Goal: Task Accomplishment & Management: Manage account settings

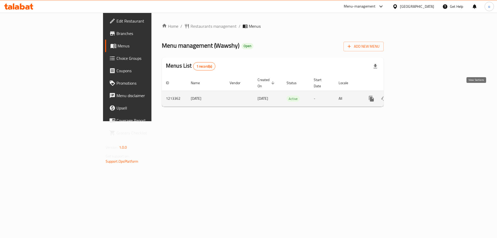
click at [412, 96] on icon "enhanced table" at bounding box center [409, 99] width 6 height 6
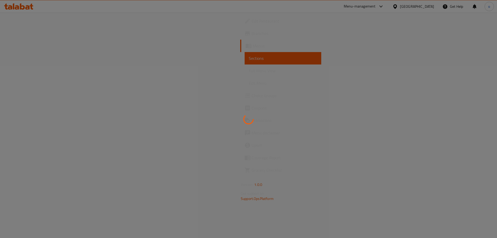
click at [34, 98] on div at bounding box center [248, 119] width 497 height 238
click at [41, 95] on div at bounding box center [248, 119] width 497 height 238
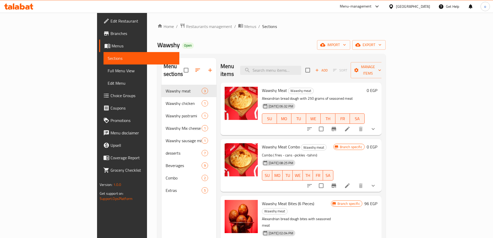
click at [99, 91] on link "Choice Groups" at bounding box center [139, 95] width 80 height 12
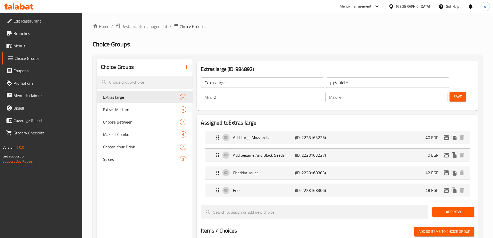
click at [18, 46] on span "Menus" at bounding box center [45, 46] width 65 height 6
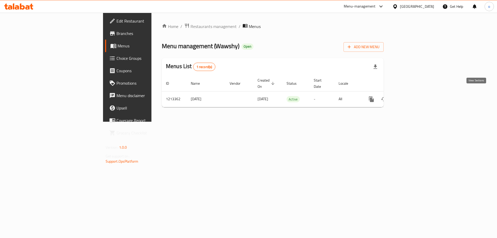
click at [412, 96] on icon "enhanced table" at bounding box center [409, 99] width 6 height 6
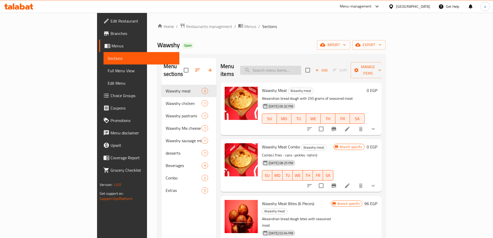
click at [302, 66] on input "search" at bounding box center [270, 70] width 61 height 9
paste input "Wawshy Meat Combo"
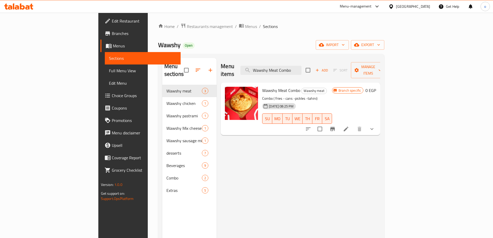
type input "Wawshy Meat Combo"
click at [349, 126] on icon at bounding box center [346, 129] width 6 height 6
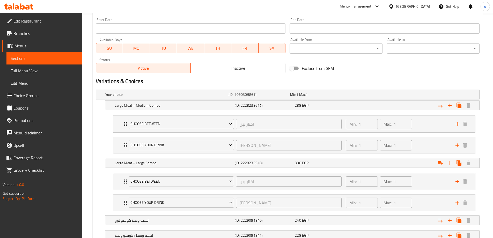
scroll to position [210, 0]
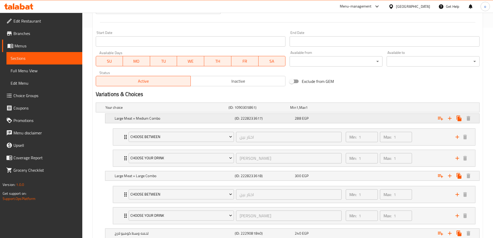
click at [225, 110] on h5 "Large Meat + Medium Combo" at bounding box center [165, 107] width 121 height 5
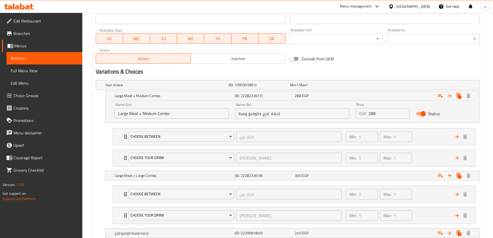
scroll to position [262, 0]
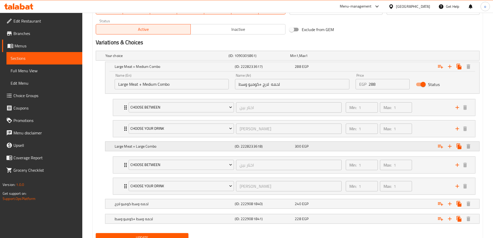
click at [191, 59] on div "Large Meat + Large Combo" at bounding box center [165, 55] width 123 height 7
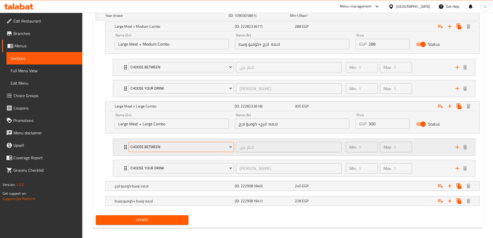
scroll to position [305, 0]
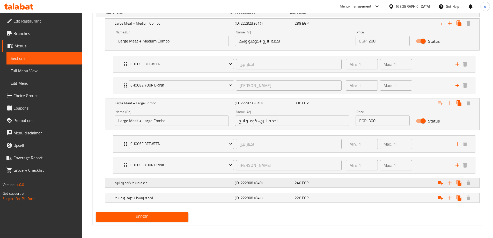
click at [186, 16] on div "لحمه وسط كومبو لارج" at bounding box center [165, 12] width 123 height 7
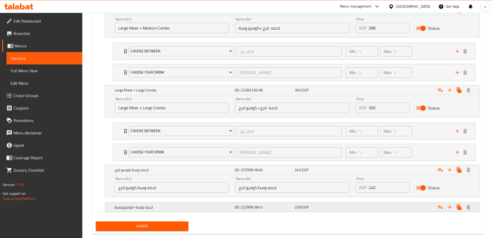
scroll to position [326, 0]
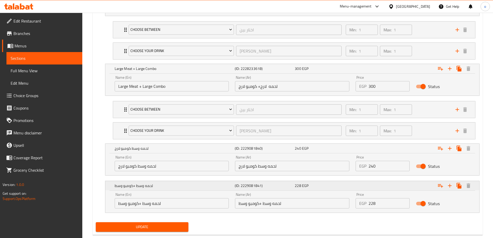
scroll to position [351, 0]
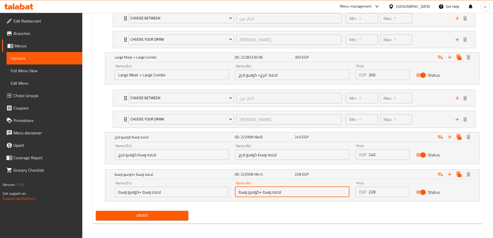
drag, startPoint x: 286, startPoint y: 194, endPoint x: 226, endPoint y: 195, distance: 60.1
click at [226, 195] on div "Name (En) لحمه وسط +كومبو وسط Name (En) Name (Ar) لحمه وسط +كومبو وسط Name (Ar)…" at bounding box center [293, 189] width 362 height 22
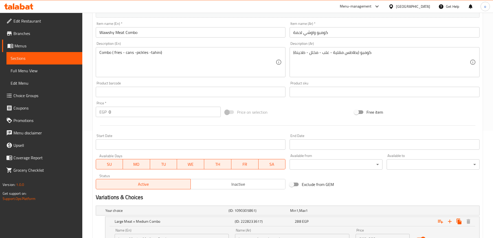
scroll to position [15, 0]
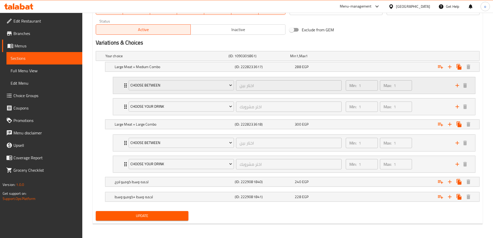
scroll to position [262, 0]
click at [162, 57] on h5 "Your choice" at bounding box center [165, 55] width 121 height 5
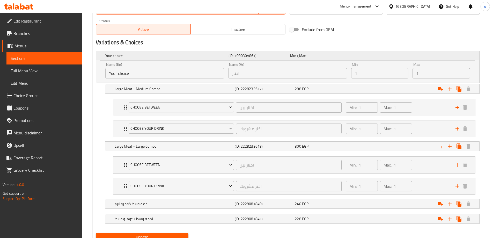
click at [162, 56] on h5 "Your choice" at bounding box center [165, 55] width 121 height 5
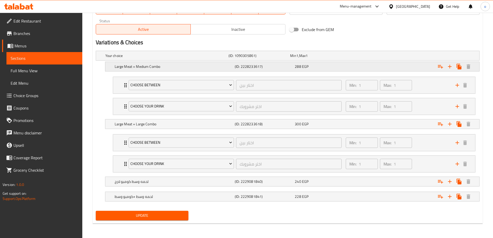
click at [167, 58] on h5 "Large Meat + Medium Combo" at bounding box center [165, 55] width 121 height 5
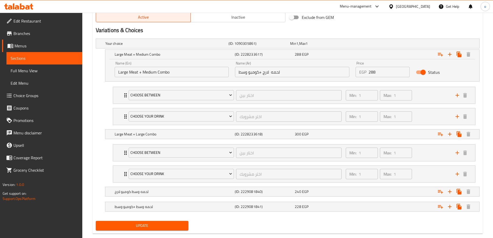
scroll to position [284, 0]
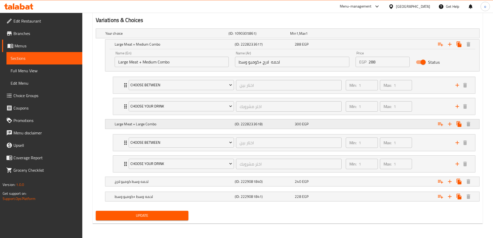
click at [167, 36] on h5 "Large Meat + Large Combo" at bounding box center [165, 33] width 121 height 5
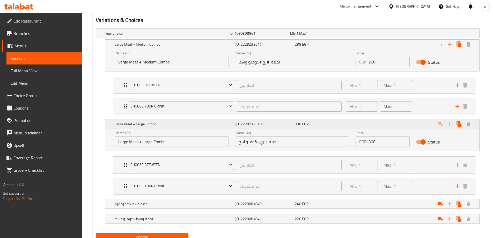
click at [164, 48] on div "Large Meat + Large Combo" at bounding box center [174, 44] width 120 height 7
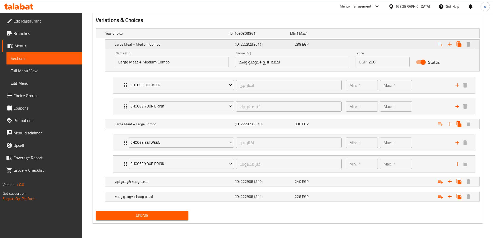
click at [166, 42] on h5 "Large Meat + Medium Combo" at bounding box center [174, 44] width 118 height 5
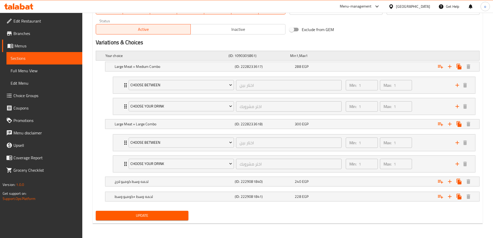
scroll to position [262, 0]
click at [176, 58] on h5 "Large Meat + Medium Combo" at bounding box center [165, 55] width 121 height 5
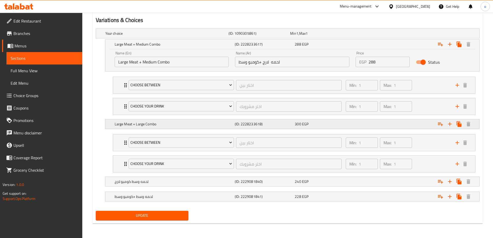
click at [169, 36] on h5 "Large Meat + Large Combo" at bounding box center [165, 33] width 121 height 5
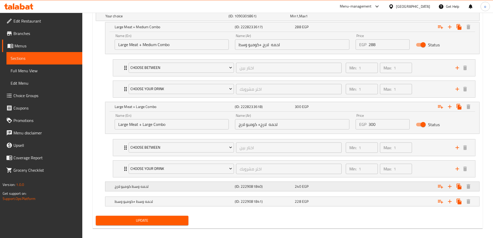
click at [167, 19] on h5 "لحمه وسط كومبو لارج" at bounding box center [165, 15] width 121 height 5
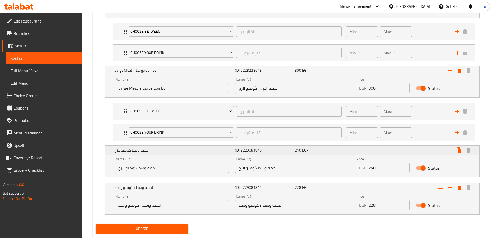
scroll to position [351, 0]
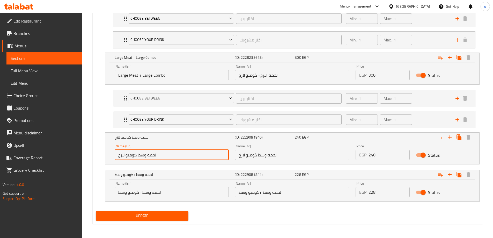
drag, startPoint x: 168, startPoint y: 154, endPoint x: 110, endPoint y: 152, distance: 58.1
click at [108, 154] on div "Name (En) لحمه وسط كومبو لارج Name (En) Name (Ar) لحمه وسط كومبو لارج Name (Ar)…" at bounding box center [292, 153] width 374 height 22
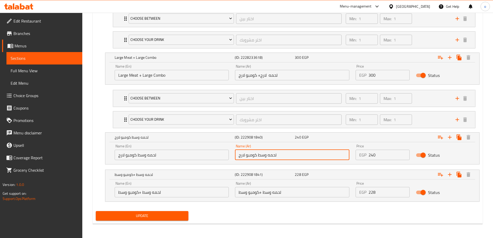
drag, startPoint x: 240, startPoint y: 161, endPoint x: 171, endPoint y: 150, distance: 70.0
click at [171, 150] on div "Name (En) لحمه وسط كومبو لارج Name (En) Name (Ar) لحمه وسط كومبو لارج Name (Ar)…" at bounding box center [293, 152] width 362 height 22
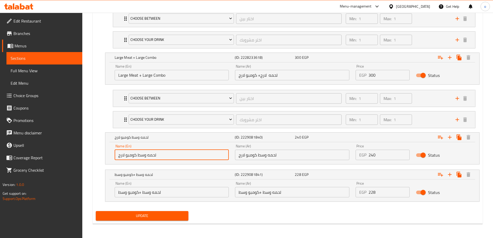
drag, startPoint x: 165, startPoint y: 154, endPoint x: 113, endPoint y: 156, distance: 52.1
click at [115, 157] on input "لحمه وسط كومبو لارج" at bounding box center [172, 155] width 114 height 10
click at [173, 158] on input "لحمه وسط كومبو لارج" at bounding box center [172, 155] width 114 height 10
click at [155, 157] on input "لحمه وسط كومبو لارج" at bounding box center [172, 155] width 114 height 10
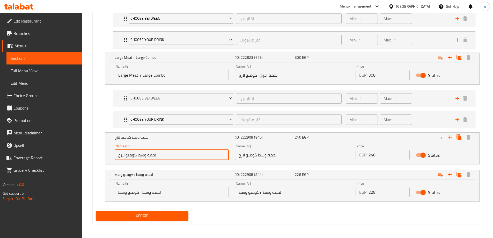
click at [155, 157] on input "لحمه وسط كومبو لارج" at bounding box center [172, 155] width 114 height 10
click at [109, 157] on div "Name (En) لحمه وسط كومبو لارج Name (En) Name (Ar) لحمه وسط كومبو لارج Name (Ar)…" at bounding box center [292, 153] width 374 height 22
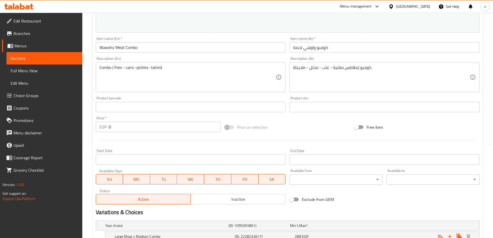
scroll to position [0, 0]
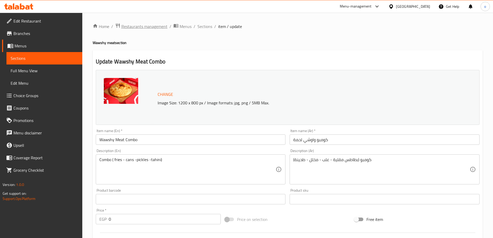
click at [150, 26] on span "Restaurants management" at bounding box center [144, 26] width 46 height 6
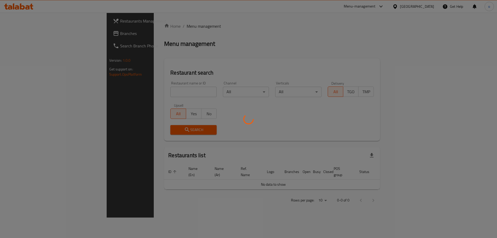
click at [26, 39] on div at bounding box center [248, 119] width 497 height 238
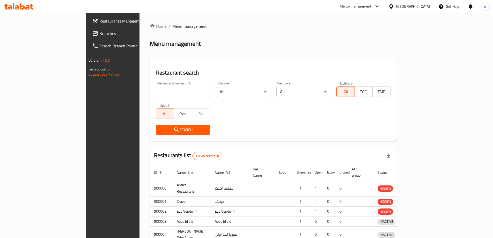
click at [28, 35] on div at bounding box center [246, 119] width 493 height 238
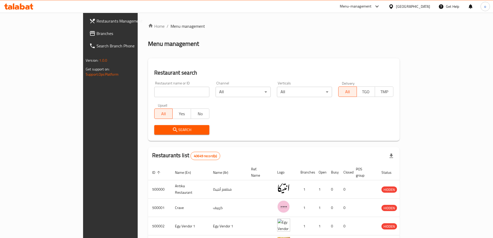
drag, startPoint x: 28, startPoint y: 35, endPoint x: 48, endPoint y: 0, distance: 40.6
click at [97, 35] on span "Branches" at bounding box center [129, 33] width 65 height 6
